Goal: Task Accomplishment & Management: Manage account settings

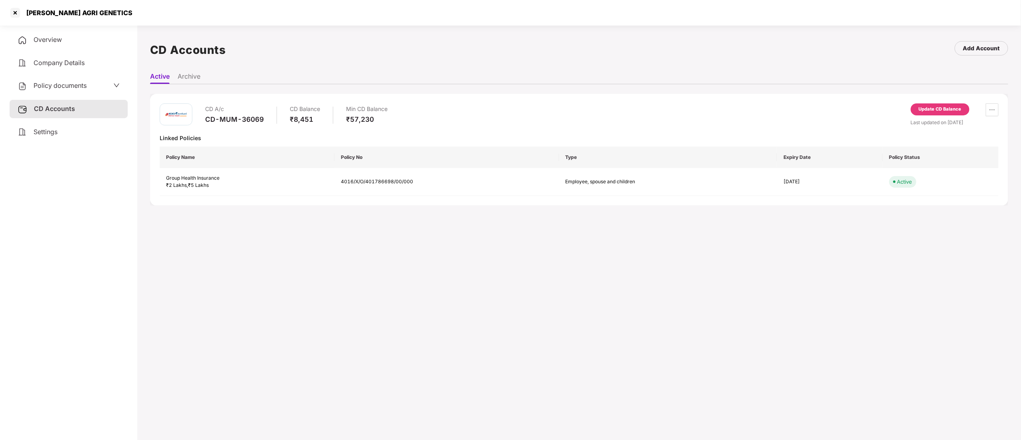
click at [17, 14] on div at bounding box center [15, 12] width 13 height 13
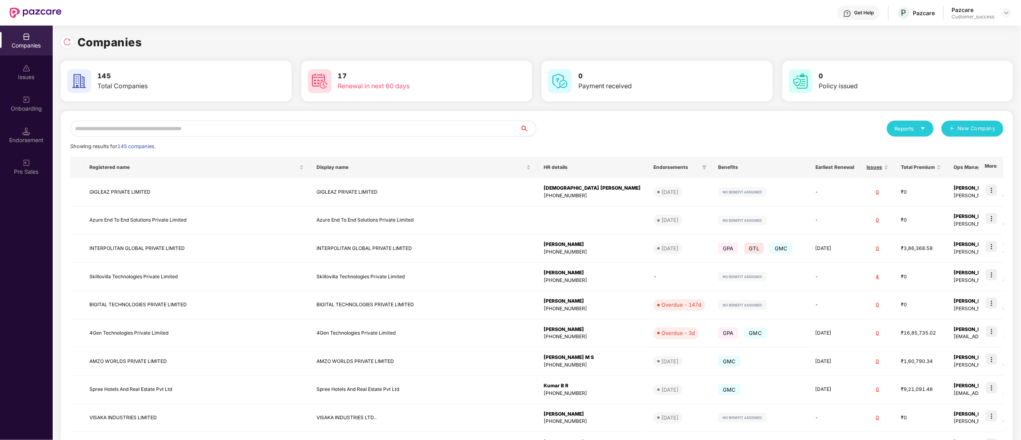
click at [108, 123] on input "text" at bounding box center [295, 129] width 450 height 16
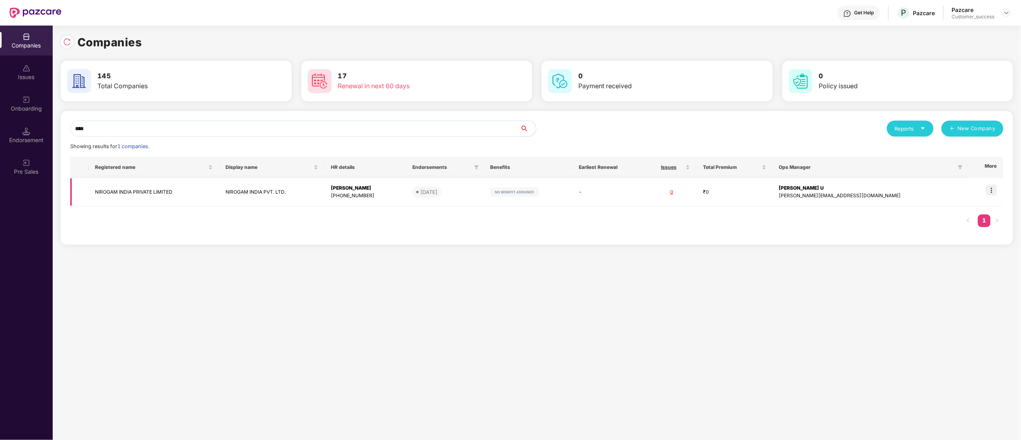
type input "****"
click at [148, 193] on td "NIROGAM INDIA PRIVATE LIMITED" at bounding box center [154, 192] width 131 height 28
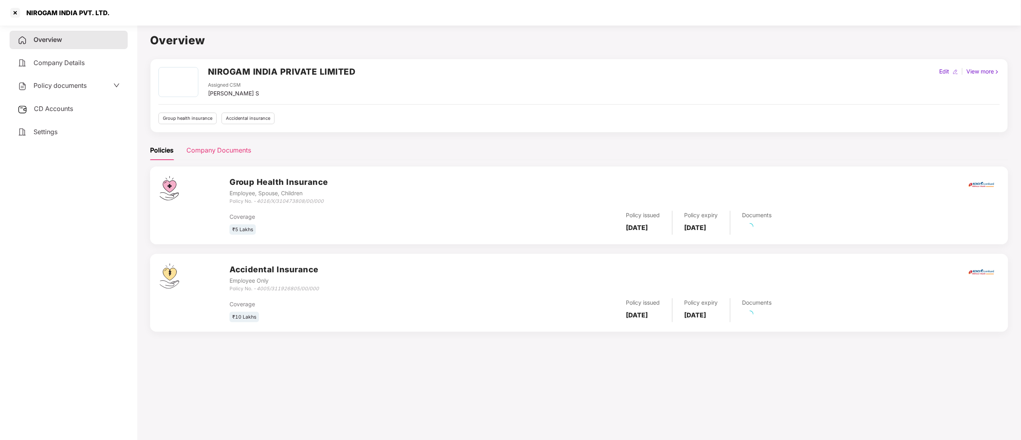
click at [232, 143] on div "Company Documents" at bounding box center [218, 151] width 65 height 20
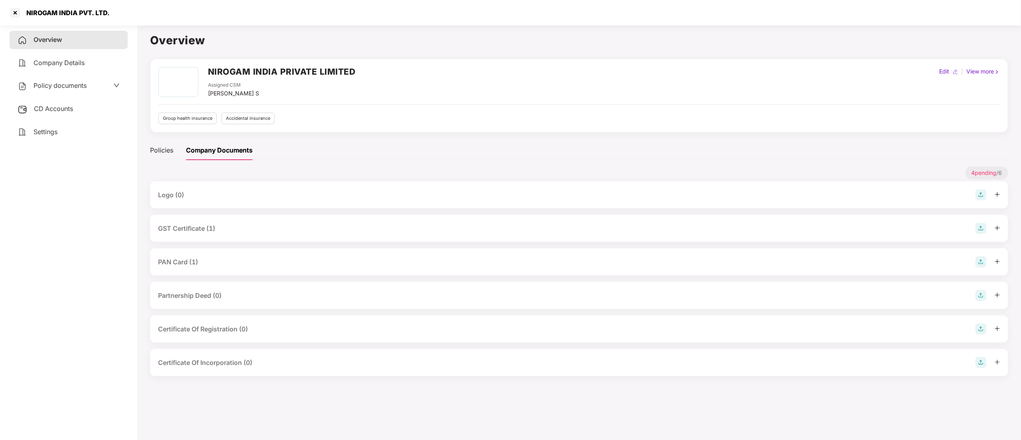
click at [187, 233] on div "GST Certificate (1)" at bounding box center [186, 229] width 57 height 10
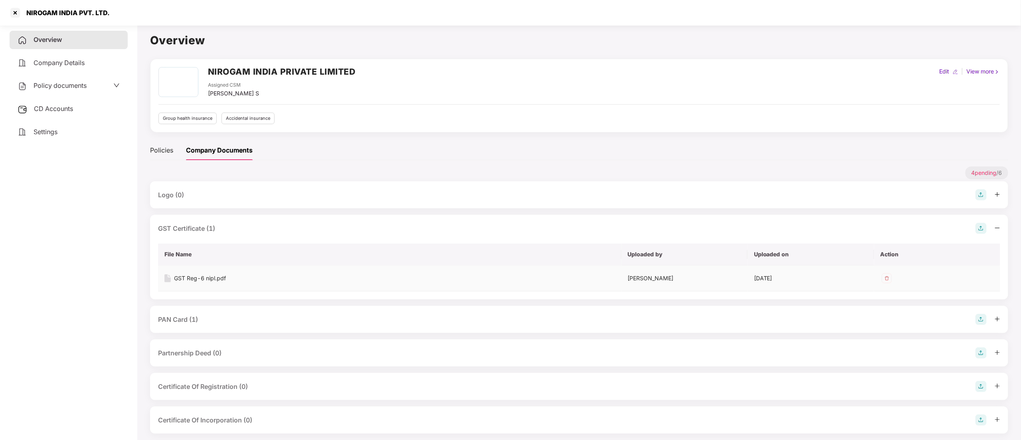
click at [196, 277] on div "GST Reg-6 nipl.pdf" at bounding box center [200, 278] width 52 height 9
click at [186, 321] on div "PAN Card (1)" at bounding box center [178, 320] width 40 height 10
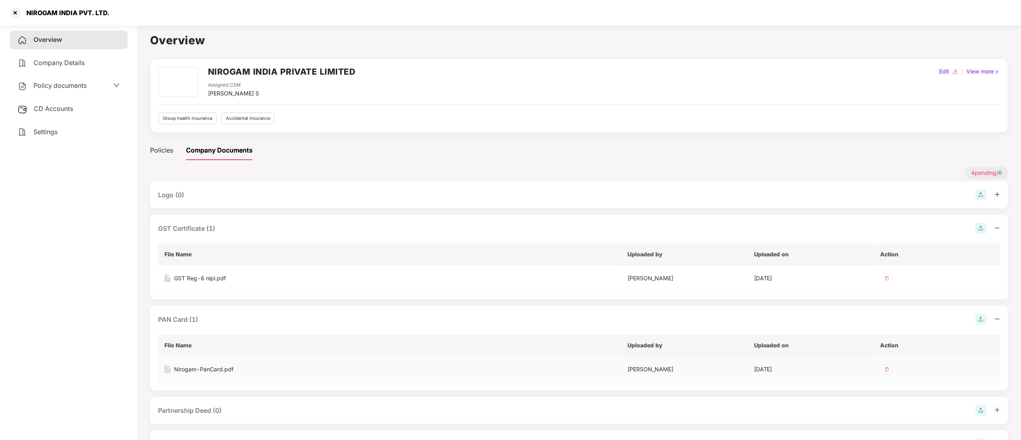
drag, startPoint x: 225, startPoint y: 364, endPoint x: 225, endPoint y: 368, distance: 4.8
click at [225, 365] on td "Nirogam-PanCard.pdf" at bounding box center [389, 369] width 463 height 26
click at [225, 374] on div "Nirogam-PanCard.pdf" at bounding box center [203, 369] width 59 height 9
click at [21, 9] on div at bounding box center [15, 12] width 13 height 13
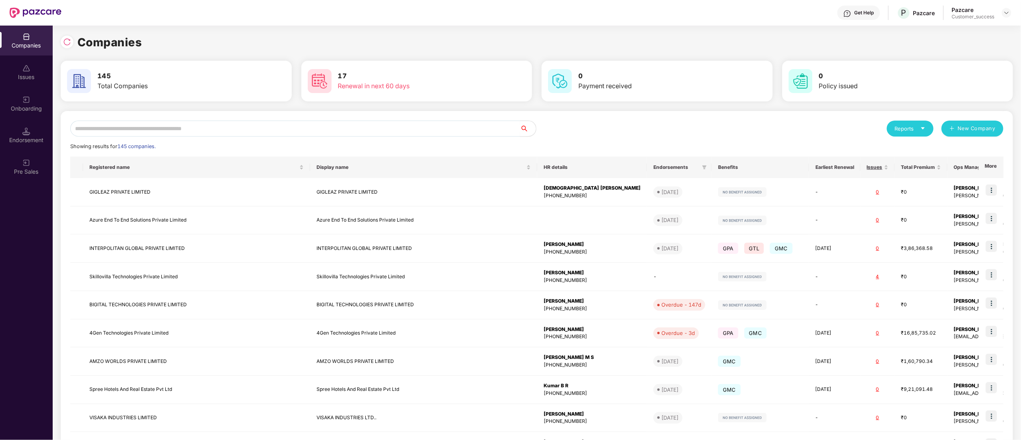
click at [134, 123] on input "text" at bounding box center [295, 129] width 450 height 16
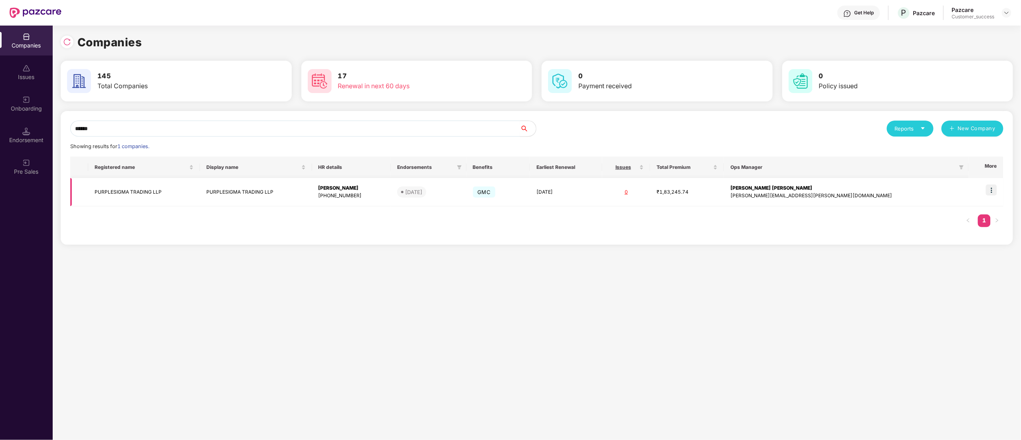
type input "******"
click at [993, 187] on img at bounding box center [991, 189] width 11 height 11
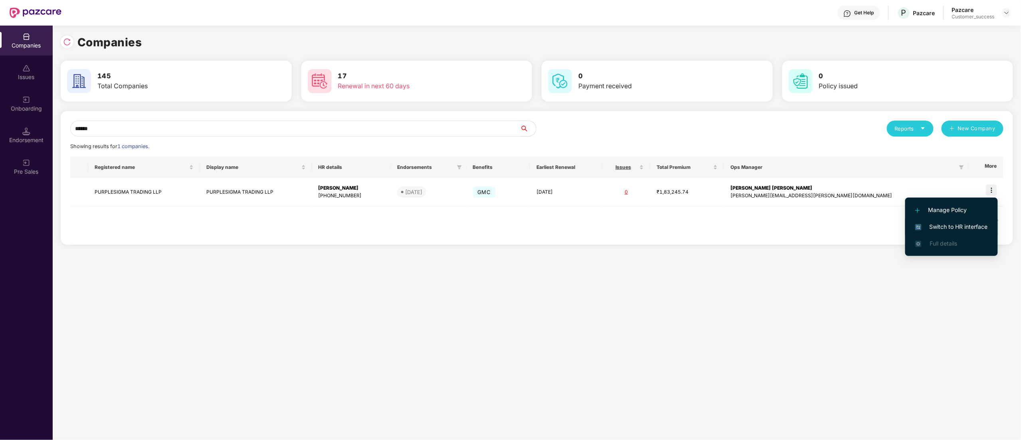
click at [963, 222] on span "Switch to HR interface" at bounding box center [951, 226] width 73 height 9
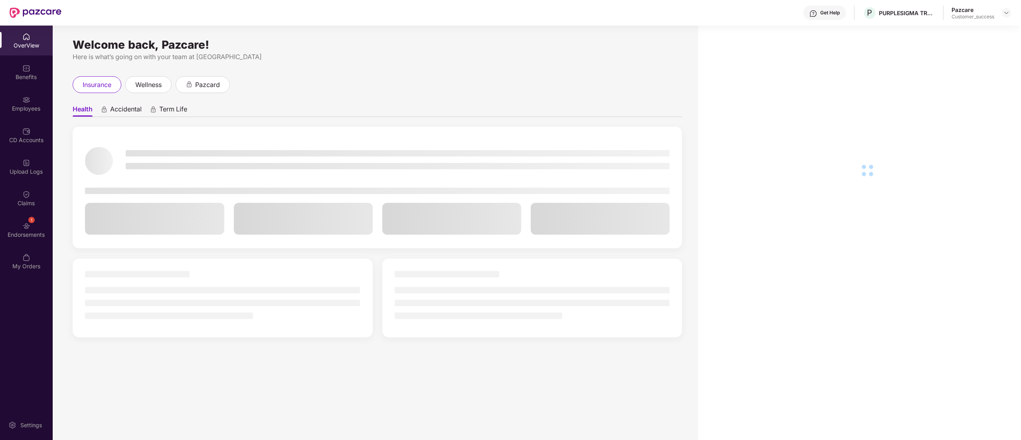
click at [24, 110] on div "Employees" at bounding box center [26, 109] width 53 height 8
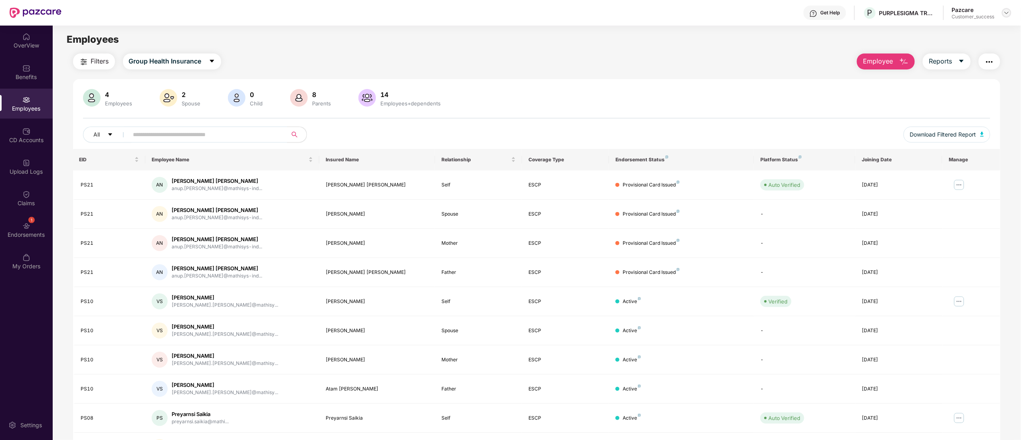
click at [1004, 13] on img at bounding box center [1007, 13] width 6 height 6
click at [969, 30] on div "Switch to partner view" at bounding box center [969, 32] width 104 height 16
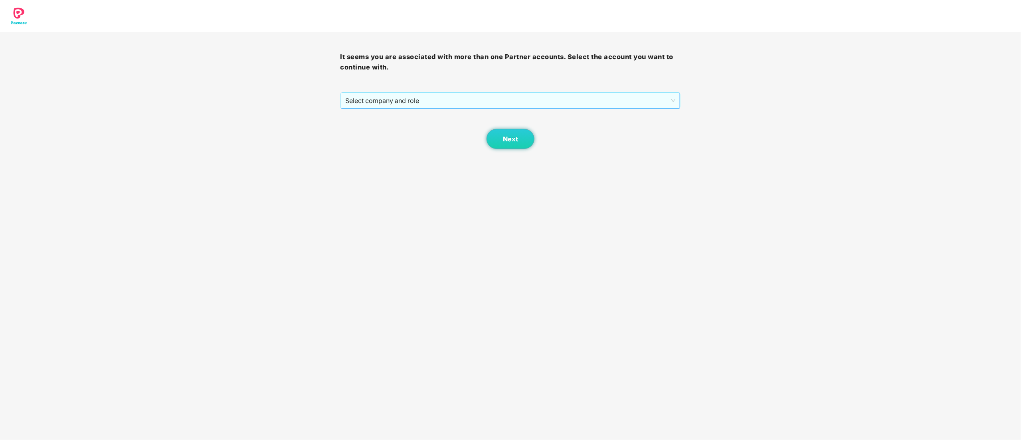
click at [356, 101] on span "Select company and role" at bounding box center [511, 100] width 330 height 15
click at [364, 128] on div "Pazcare - CUSTOMER_SUCCESS" at bounding box center [511, 129] width 331 height 9
click at [507, 137] on span "Next" at bounding box center [510, 139] width 15 height 8
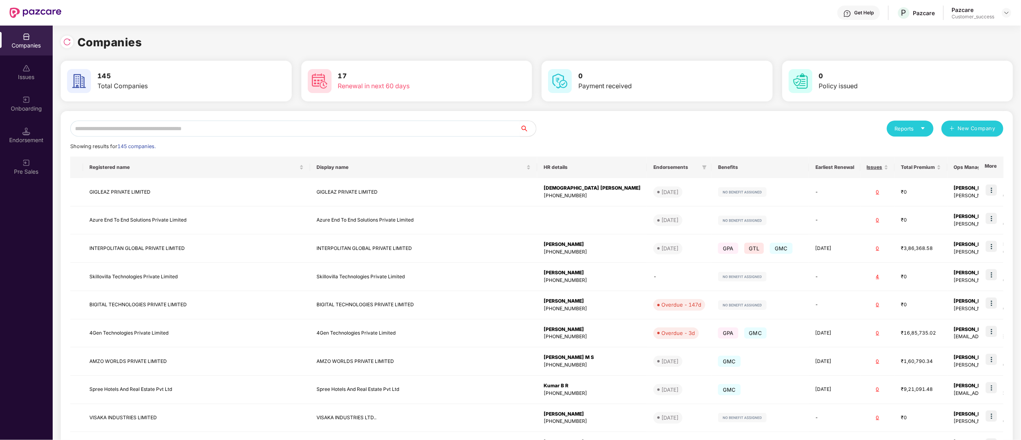
click at [144, 126] on input "text" at bounding box center [295, 129] width 450 height 16
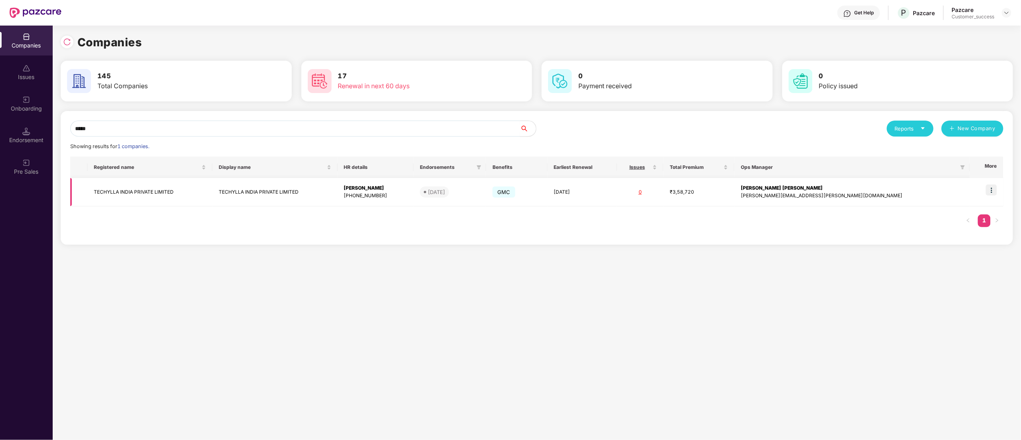
type input "*****"
click at [995, 189] on img at bounding box center [991, 189] width 11 height 11
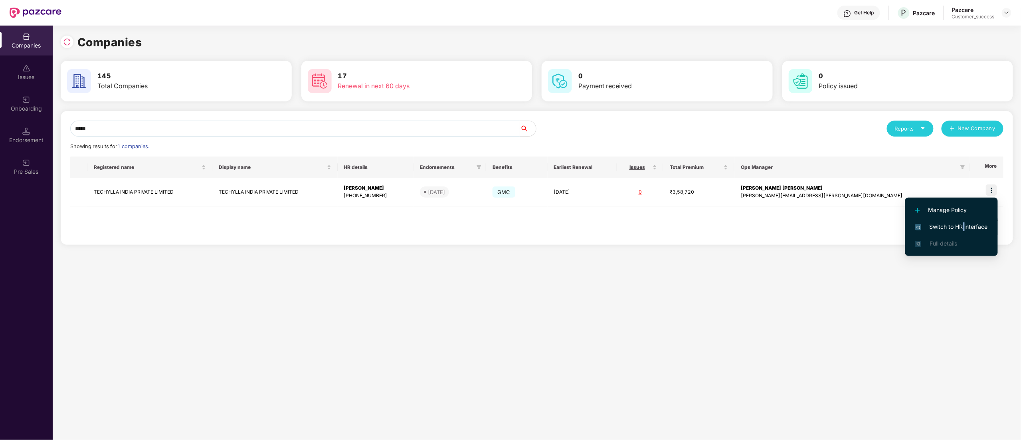
click at [964, 223] on span "Switch to HR interface" at bounding box center [951, 226] width 73 height 9
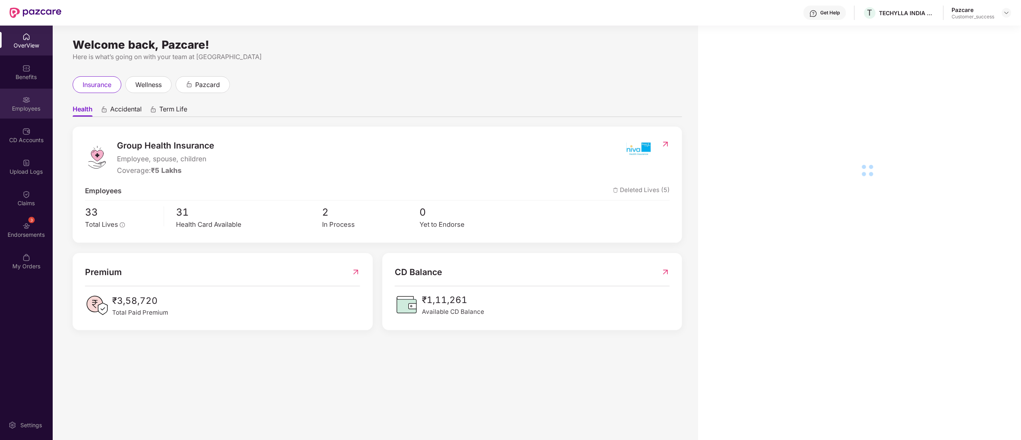
click at [25, 102] on img at bounding box center [26, 100] width 8 height 8
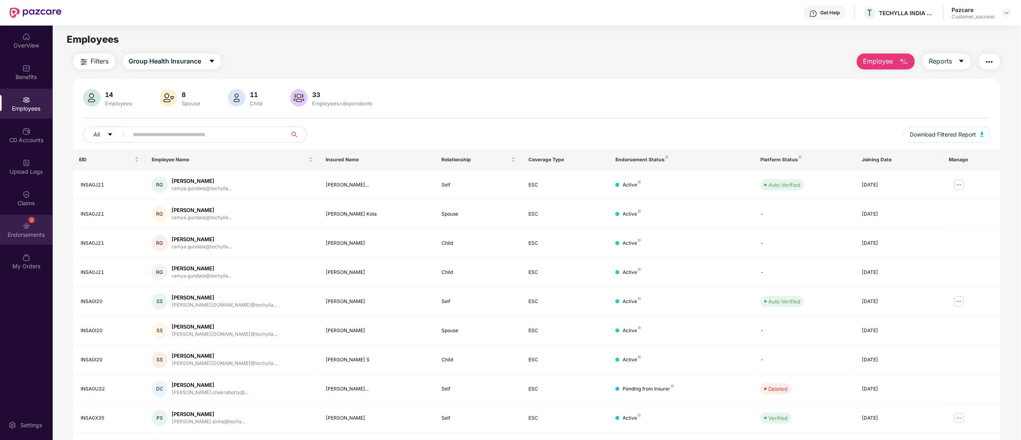
click at [10, 228] on div "3 Endorsements" at bounding box center [26, 230] width 53 height 30
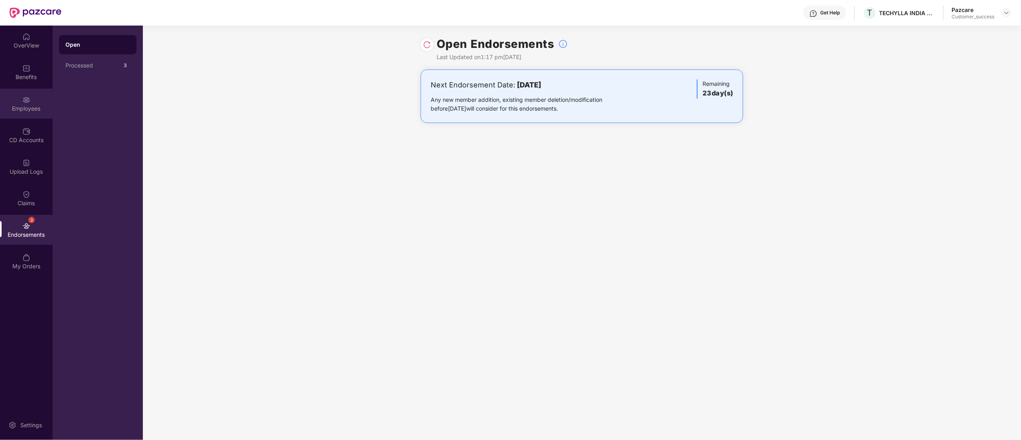
click at [24, 101] on img at bounding box center [26, 100] width 8 height 8
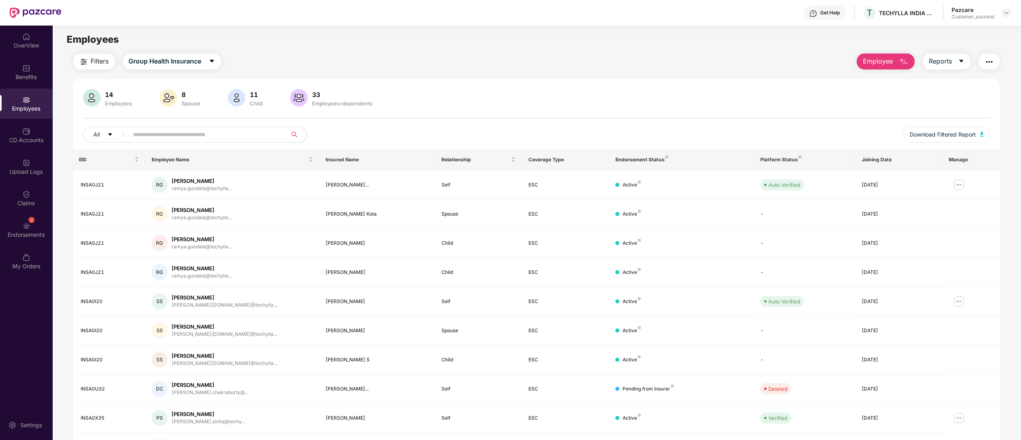
click at [878, 59] on span "Employee" at bounding box center [878, 61] width 30 height 10
click at [876, 78] on div "Add Employee(s)" at bounding box center [891, 83] width 45 height 10
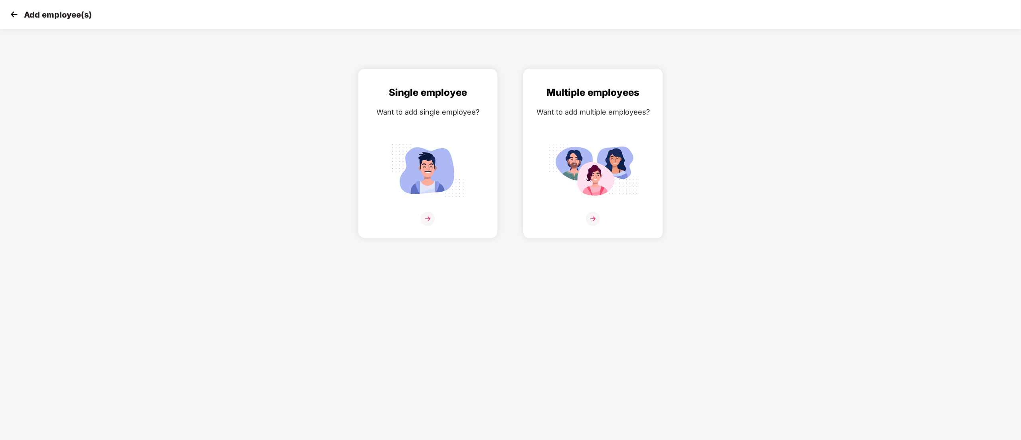
click at [620, 162] on img at bounding box center [592, 170] width 89 height 62
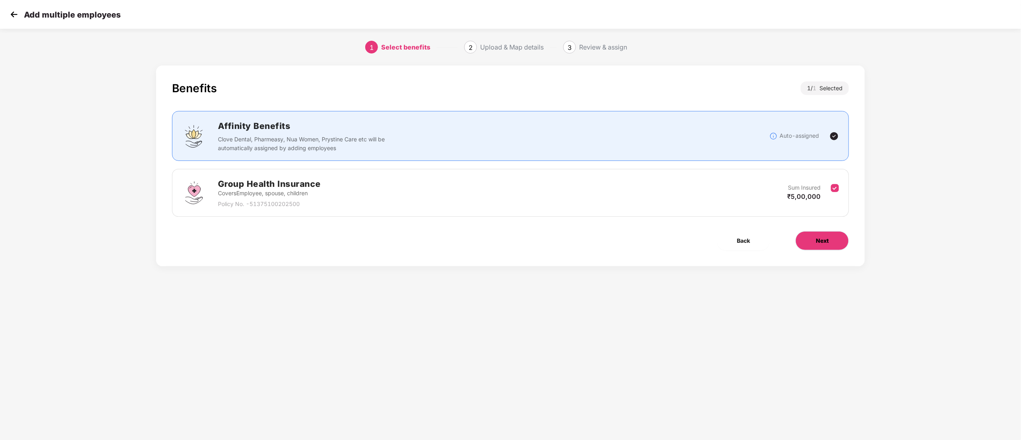
click at [818, 244] on span "Next" at bounding box center [822, 240] width 13 height 9
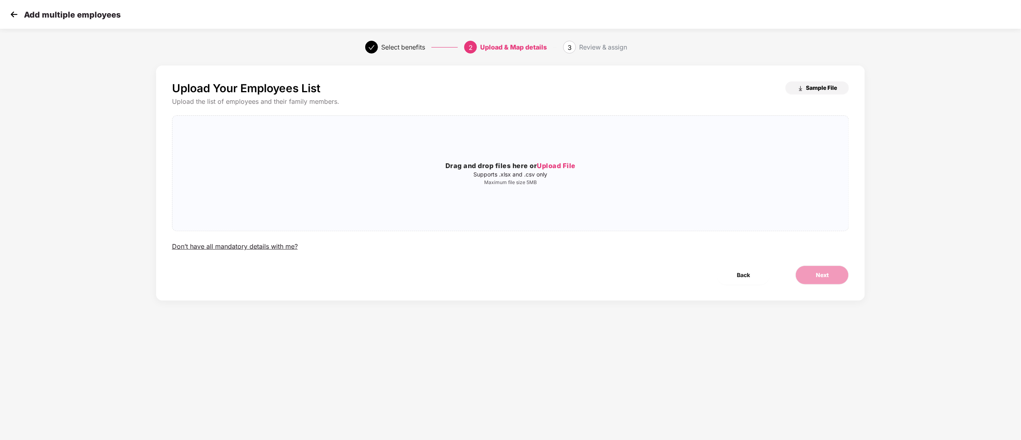
click at [822, 83] on button "Sample File" at bounding box center [817, 87] width 63 height 13
click at [9, 10] on img at bounding box center [14, 14] width 12 height 12
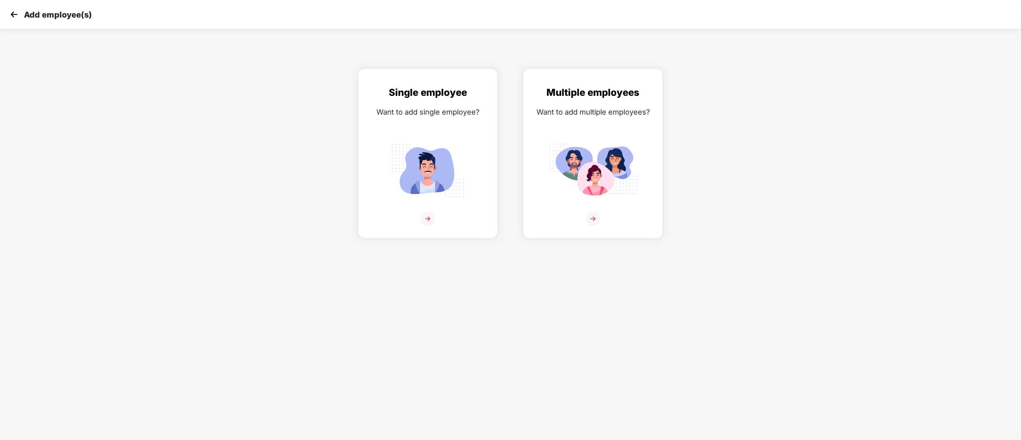
click at [9, 10] on img at bounding box center [14, 14] width 12 height 12
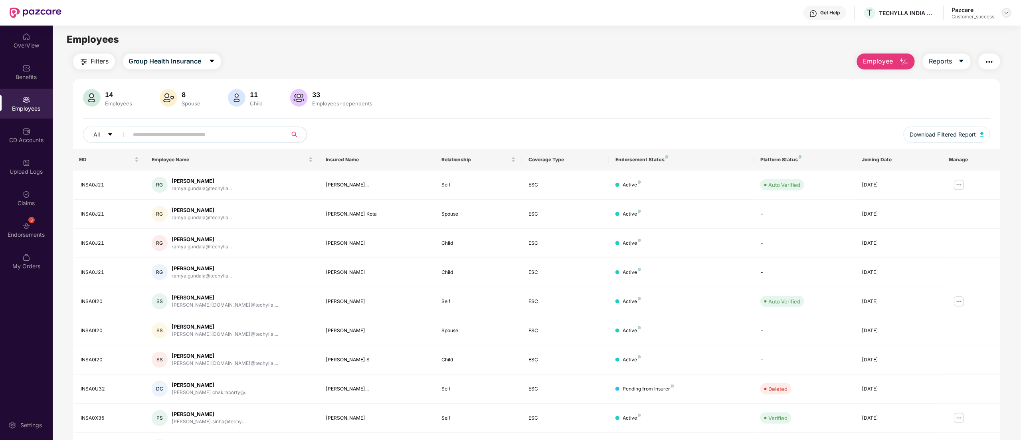
click at [1006, 15] on img at bounding box center [1007, 13] width 6 height 6
click at [962, 30] on div "Switch to partner view" at bounding box center [969, 32] width 104 height 16
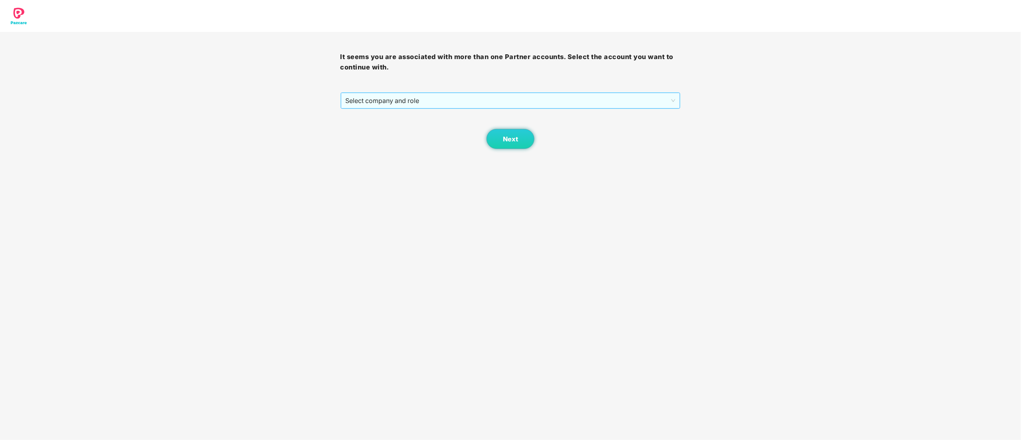
click at [353, 105] on span "Select company and role" at bounding box center [511, 100] width 330 height 15
click at [360, 132] on div "Pazcare - CUSTOMER_SUCCESS" at bounding box center [511, 129] width 331 height 9
click at [513, 145] on button "Next" at bounding box center [511, 139] width 48 height 20
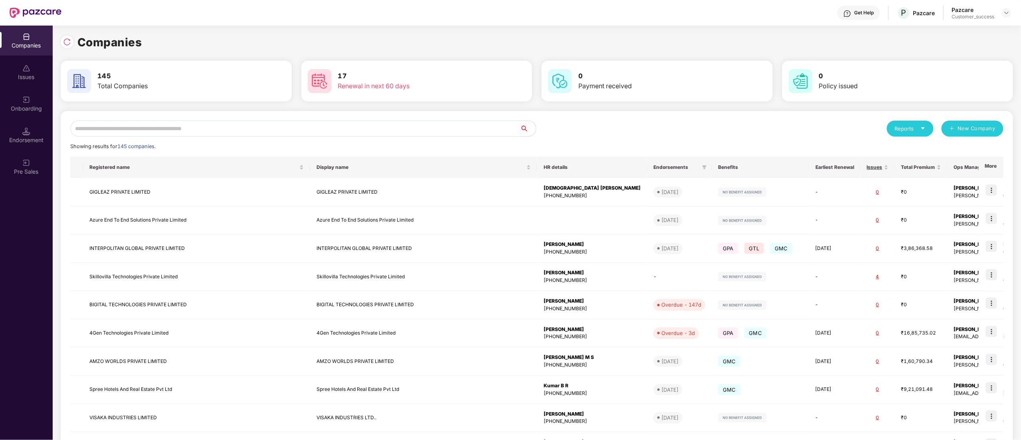
click at [133, 125] on input "text" at bounding box center [295, 129] width 450 height 16
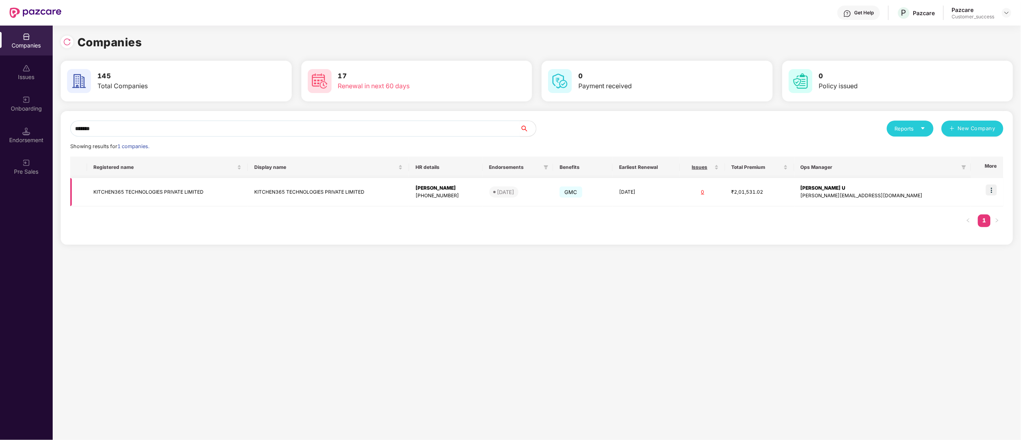
type input "*******"
click at [142, 196] on td "KITCHEN365 TECHNOLOGIES PRIVATE LIMITED" at bounding box center [167, 192] width 161 height 28
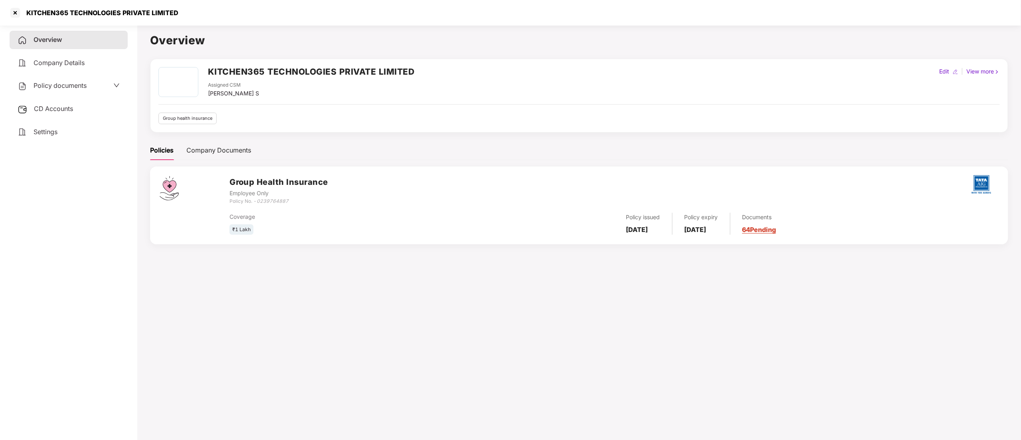
click at [61, 87] on span "Policy documents" at bounding box center [60, 85] width 53 height 8
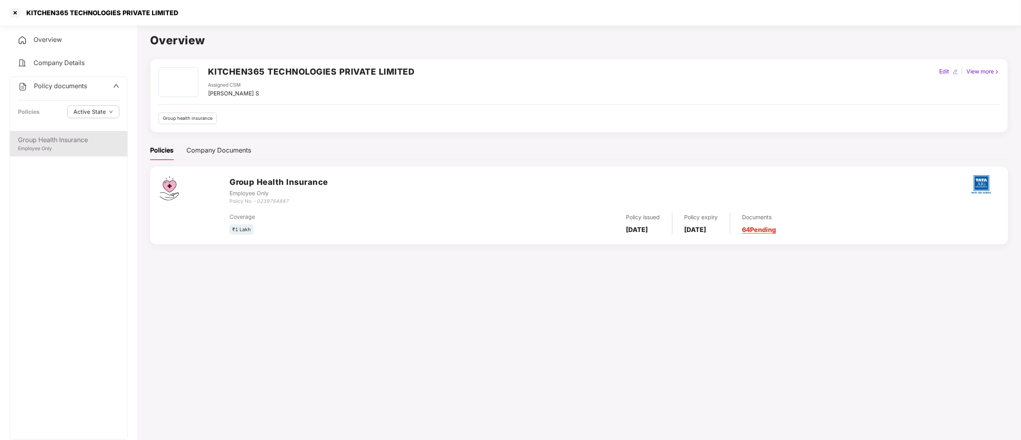
click at [43, 135] on div "Group Health Insurance Employee Only" at bounding box center [68, 144] width 117 height 26
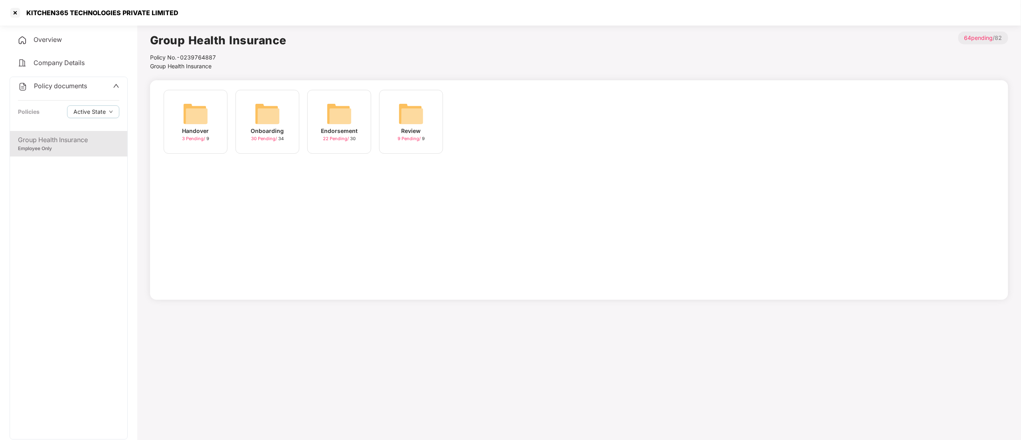
click at [342, 136] on span "22 Pending /" at bounding box center [336, 139] width 27 height 6
click at [341, 125] on img at bounding box center [340, 114] width 26 height 26
click at [190, 128] on div "[DATE] 19:50:45" at bounding box center [196, 131] width 44 height 9
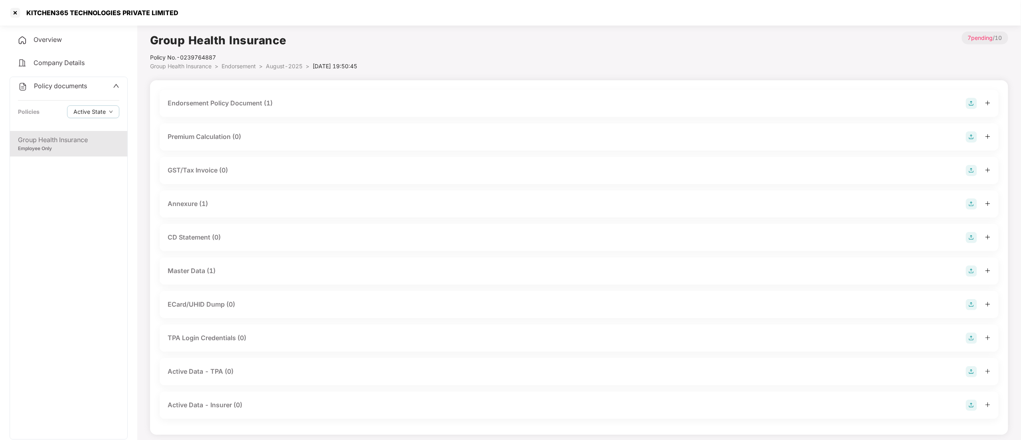
click at [204, 271] on div "Master Data (1)" at bounding box center [192, 271] width 48 height 10
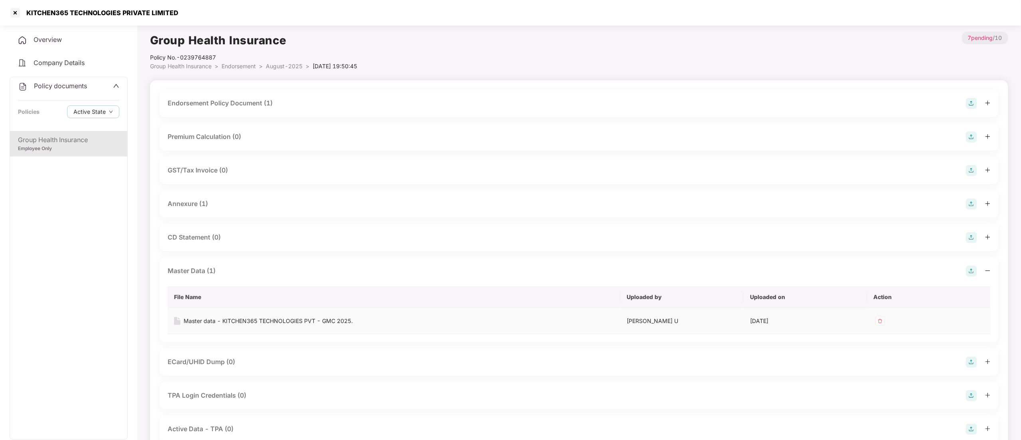
click at [331, 322] on div "Master data - KITCHEN365 TECHNOLOGIES PVT - GMC 2025." at bounding box center [268, 321] width 169 height 9
